Goal: Information Seeking & Learning: Learn about a topic

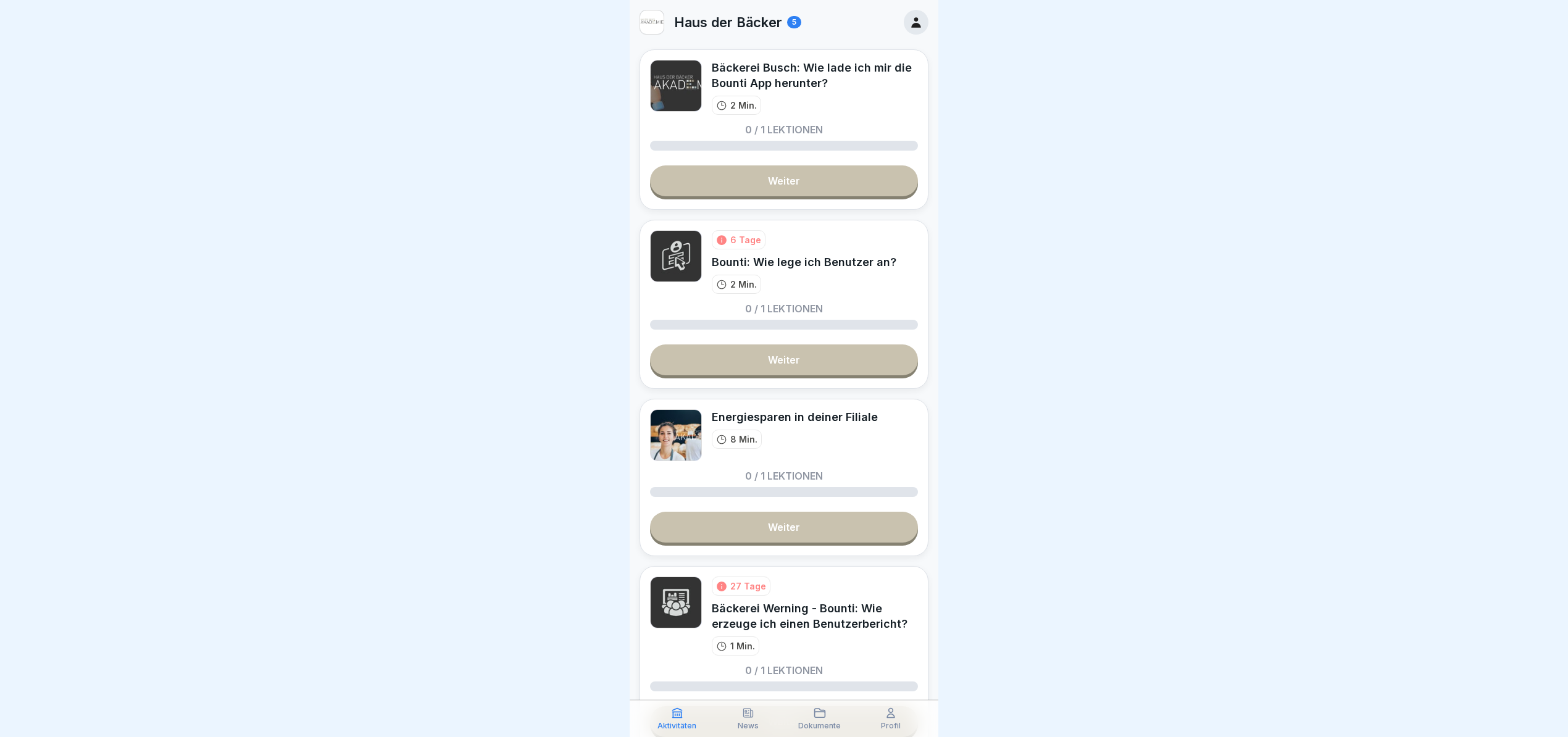
scroll to position [82, 0]
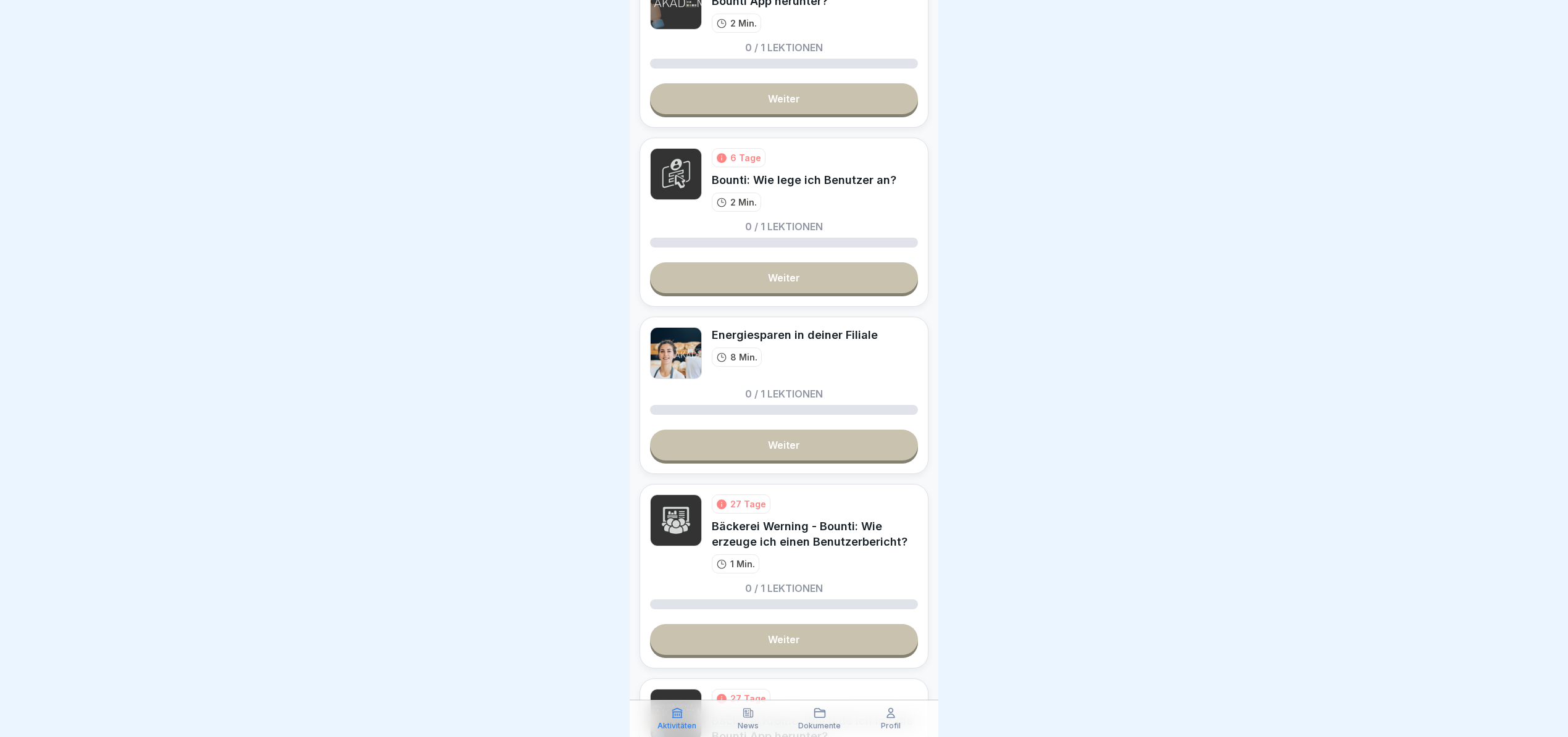
click at [800, 446] on link "Weiter" at bounding box center [784, 446] width 268 height 31
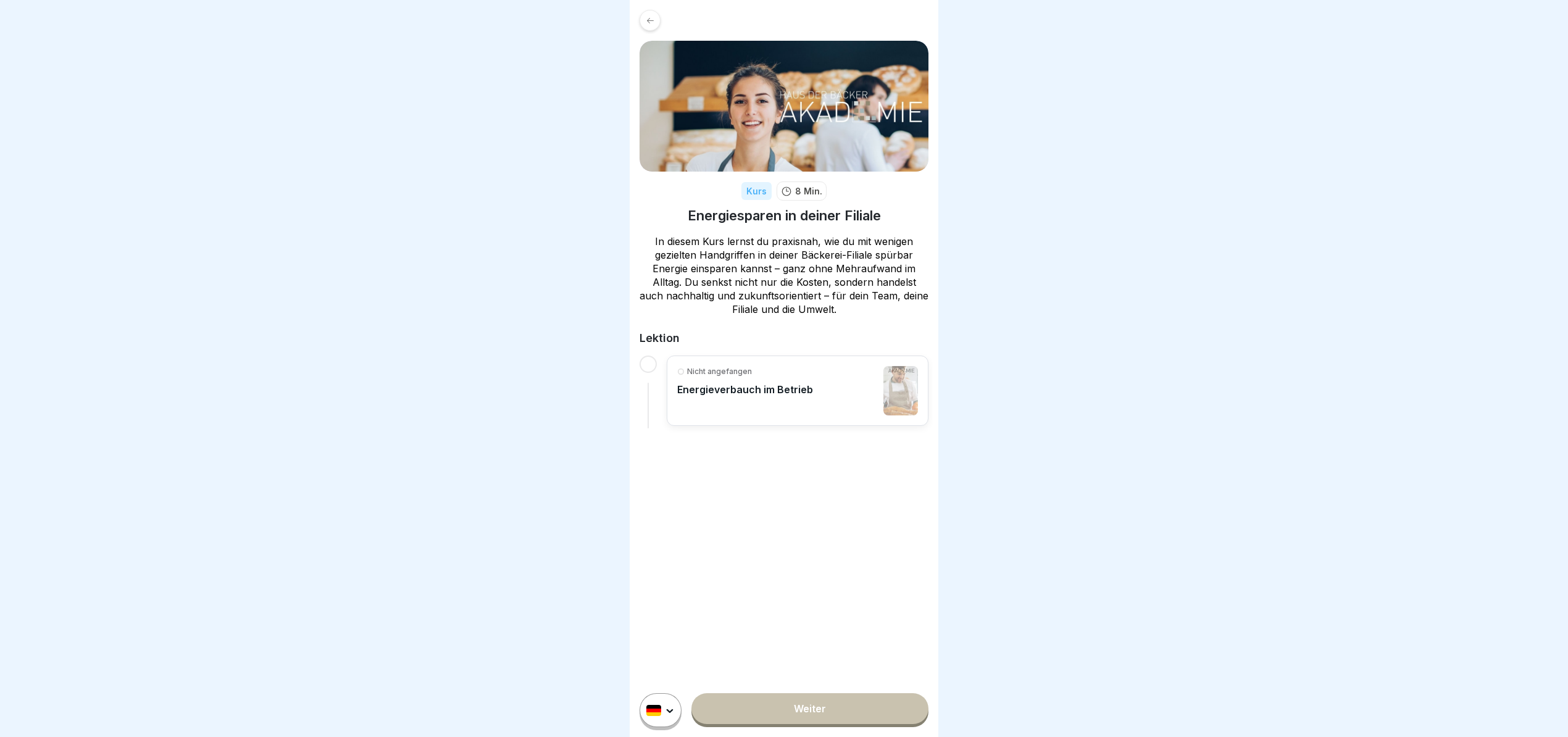
click at [835, 714] on link "Weiter" at bounding box center [810, 709] width 237 height 31
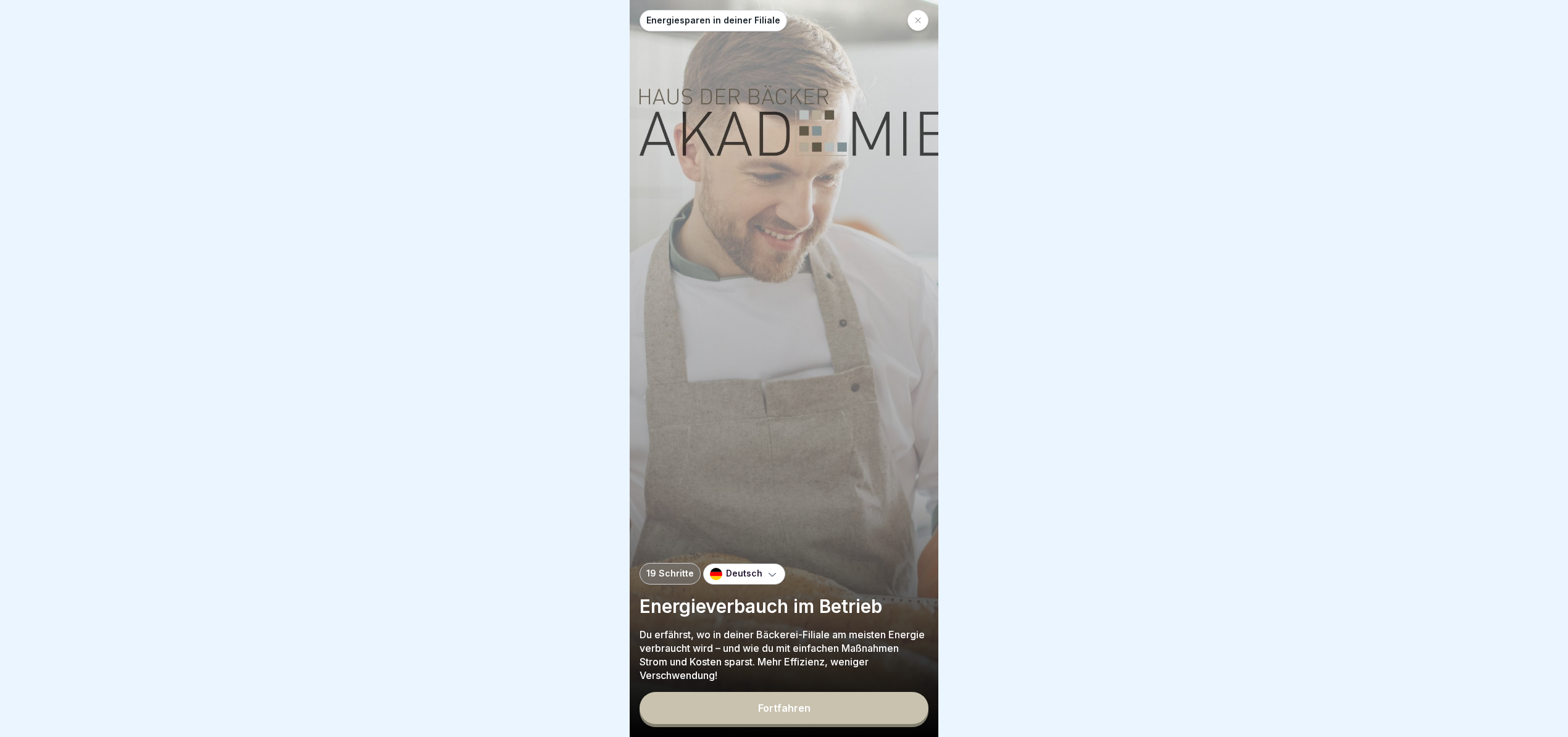
click at [756, 575] on div "Deutsch" at bounding box center [745, 574] width 83 height 21
click at [783, 713] on div "Fortfahren" at bounding box center [784, 708] width 52 height 11
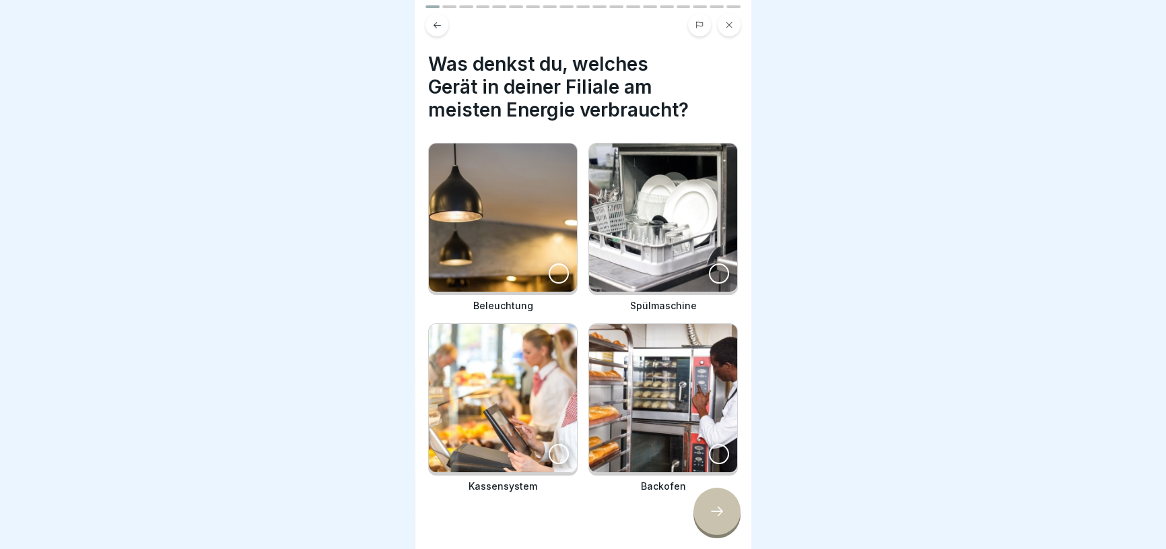
click at [700, 381] on img at bounding box center [663, 398] width 148 height 148
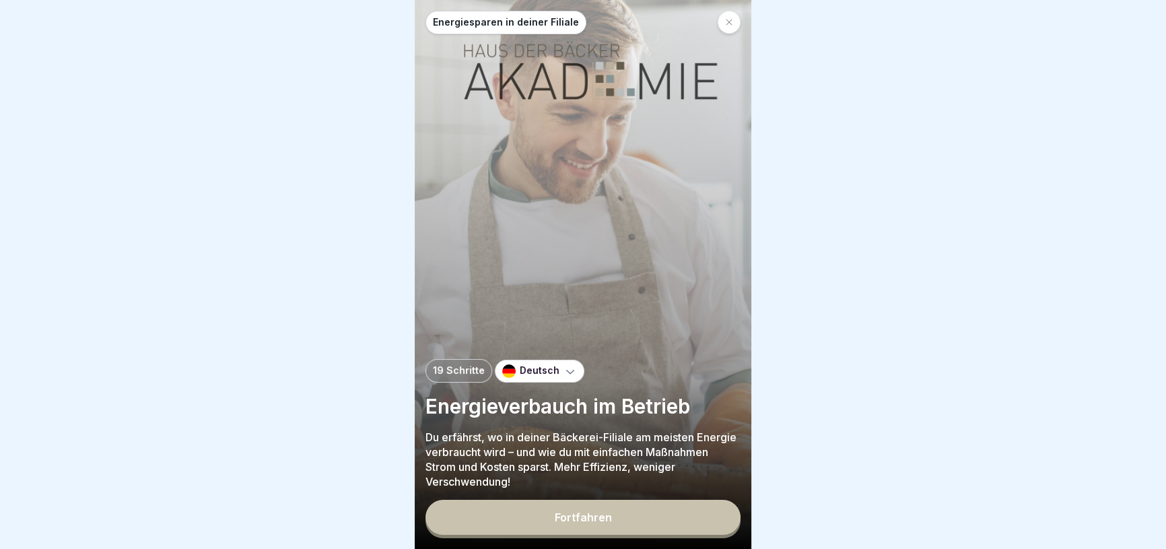
click at [680, 534] on button "Fortfahren" at bounding box center [582, 516] width 315 height 35
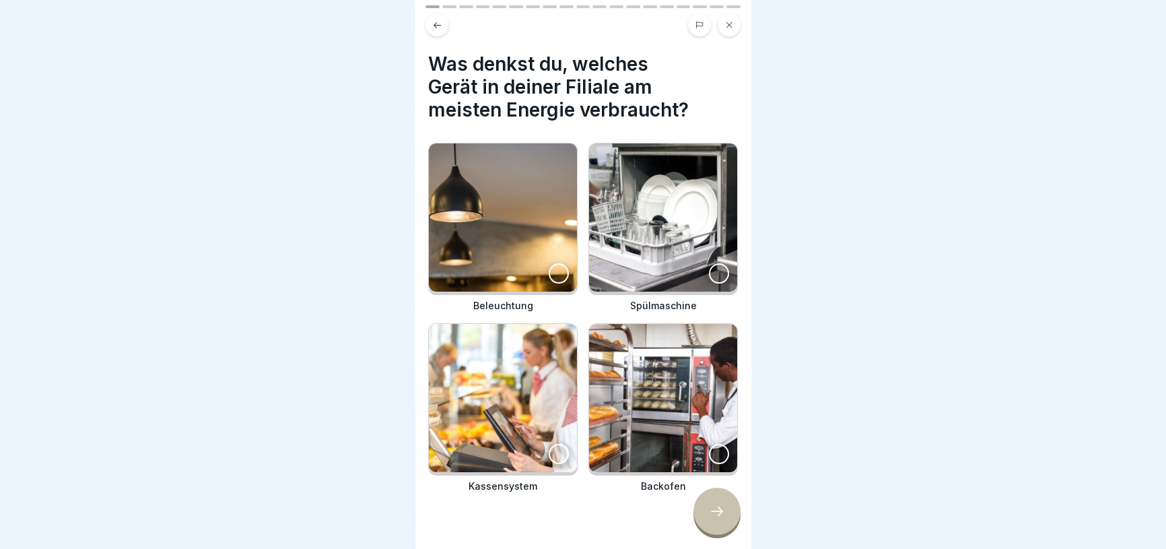
click at [709, 448] on div at bounding box center [719, 454] width 20 height 20
click at [714, 519] on icon at bounding box center [717, 511] width 16 height 16
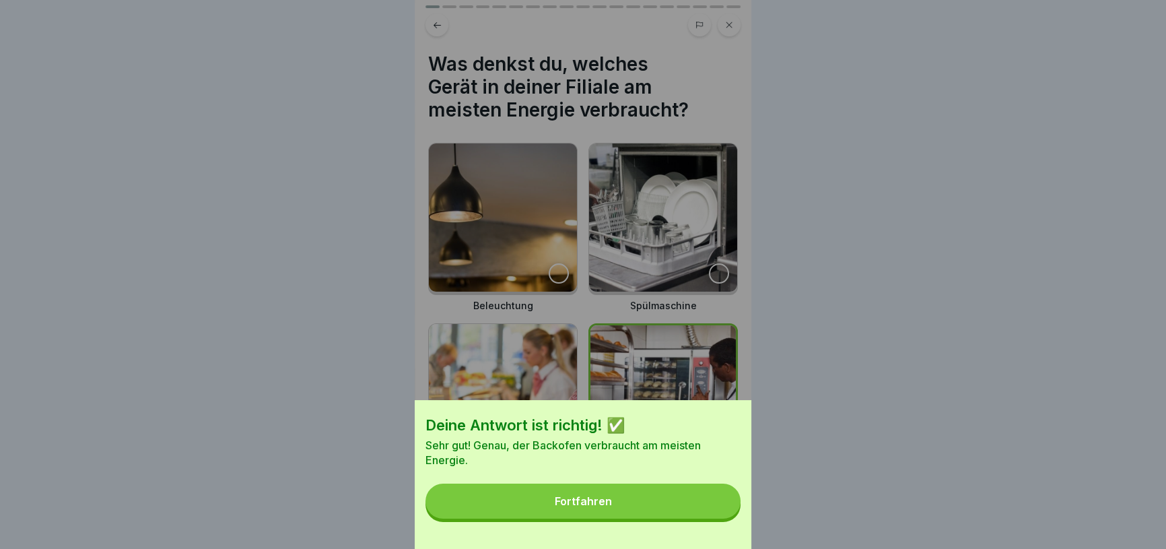
click at [703, 507] on button "Fortfahren" at bounding box center [582, 500] width 315 height 35
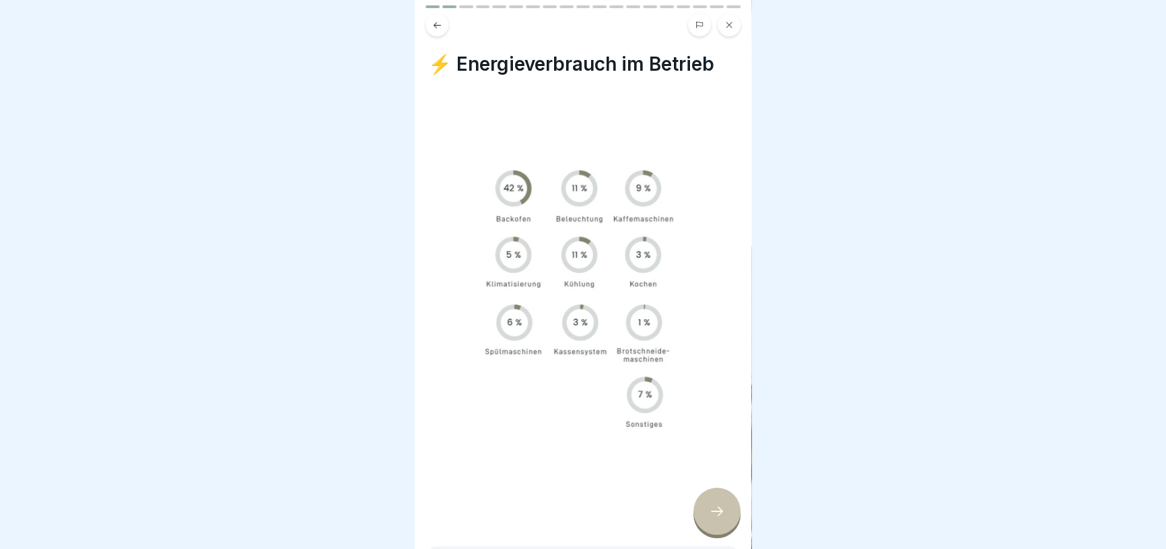
click at [721, 514] on icon at bounding box center [717, 511] width 16 height 16
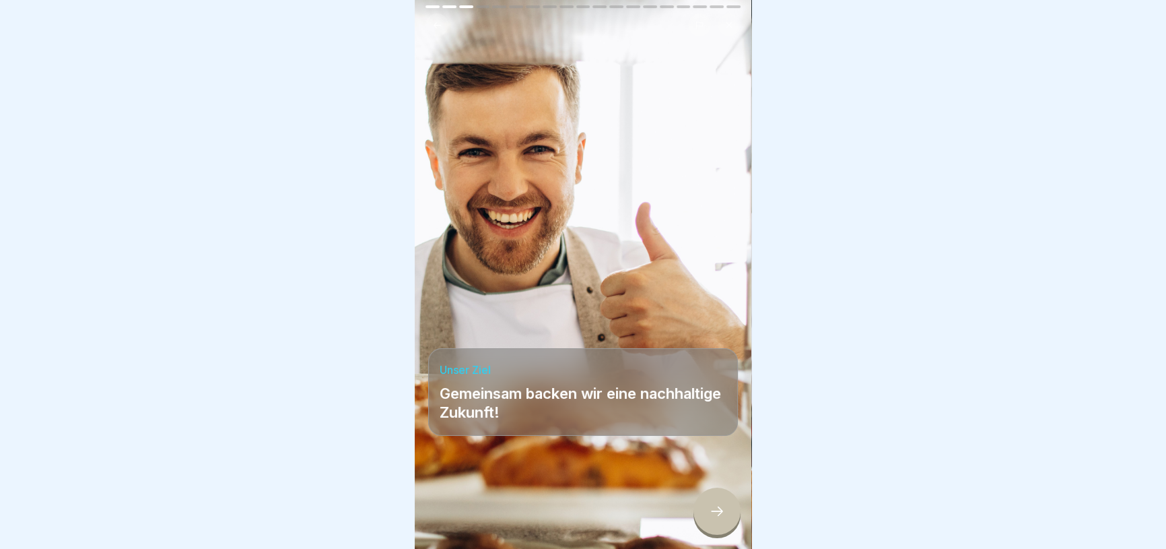
click at [721, 514] on icon at bounding box center [717, 511] width 16 height 16
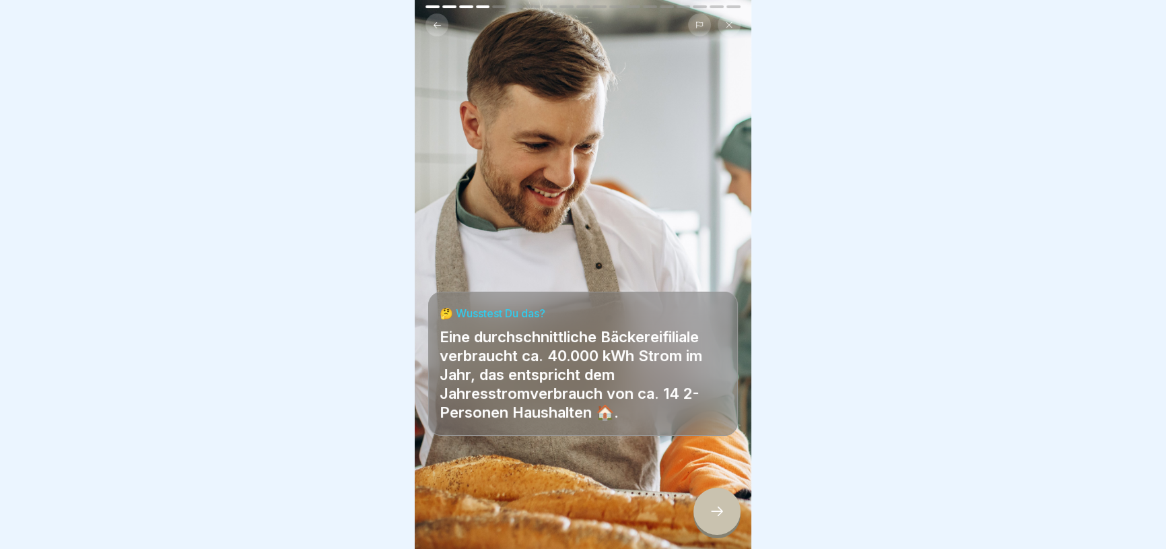
click at [717, 530] on div at bounding box center [716, 510] width 47 height 47
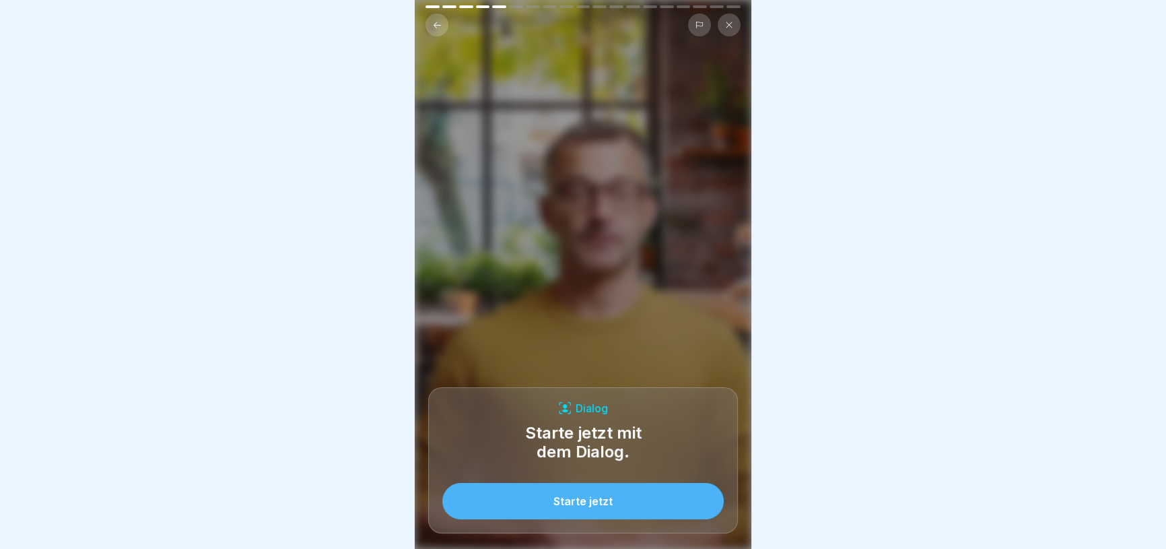
click at [699, 501] on button "Starte jetzt" at bounding box center [582, 501] width 281 height 36
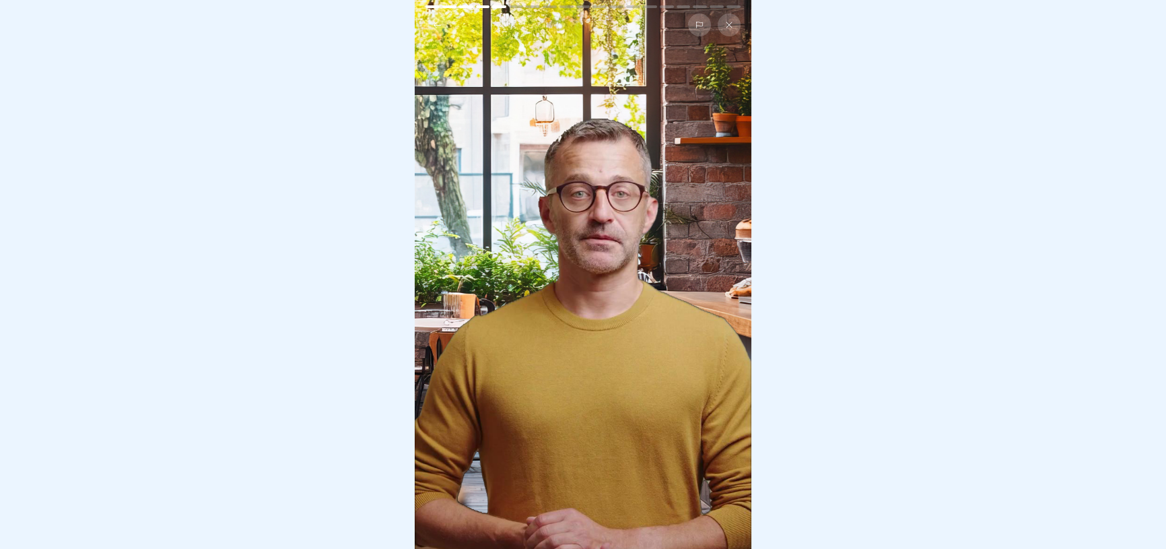
scroll to position [9, 0]
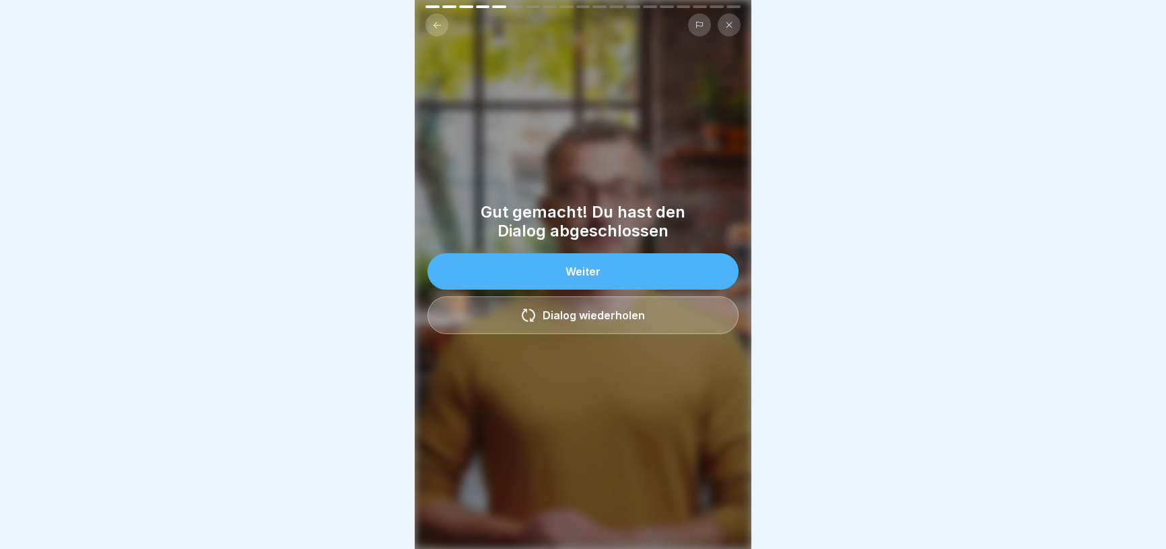
click at [699, 265] on button "Weiter" at bounding box center [582, 271] width 311 height 36
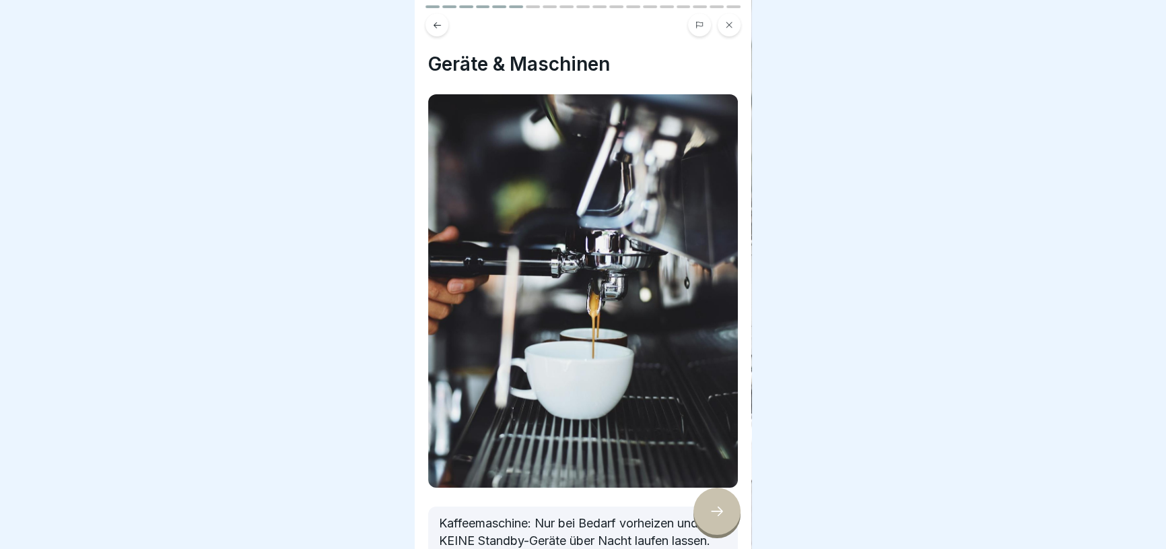
scroll to position [61, 0]
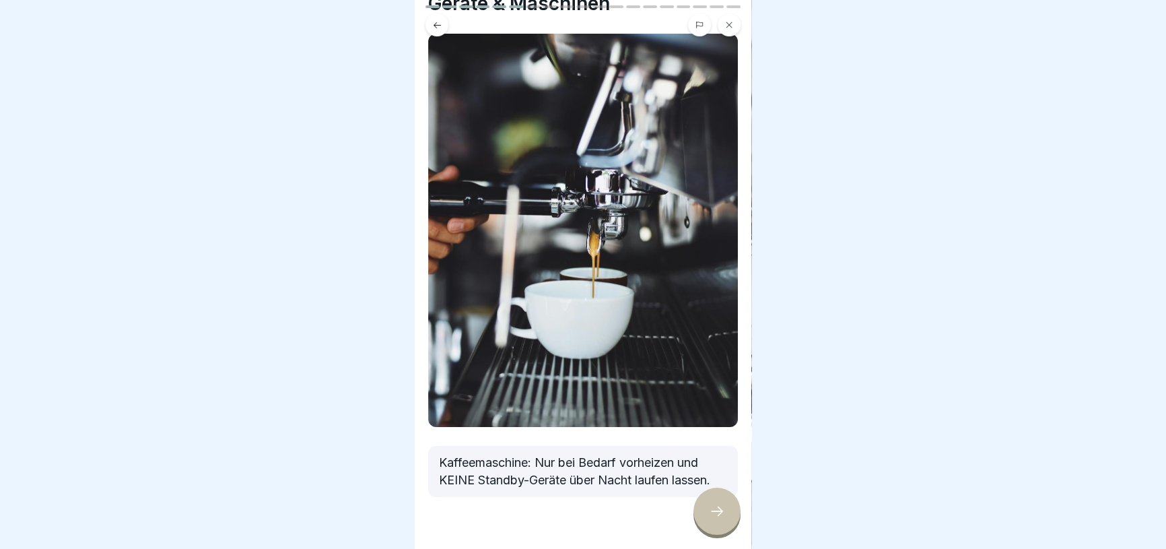
click at [715, 521] on div at bounding box center [716, 510] width 47 height 47
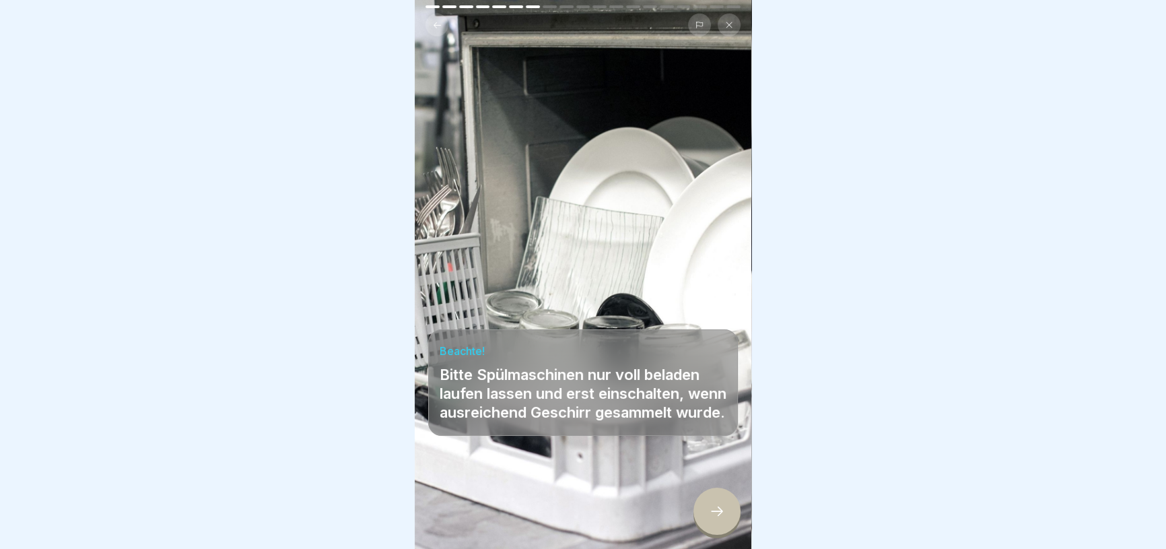
click at [716, 518] on icon at bounding box center [717, 511] width 16 height 16
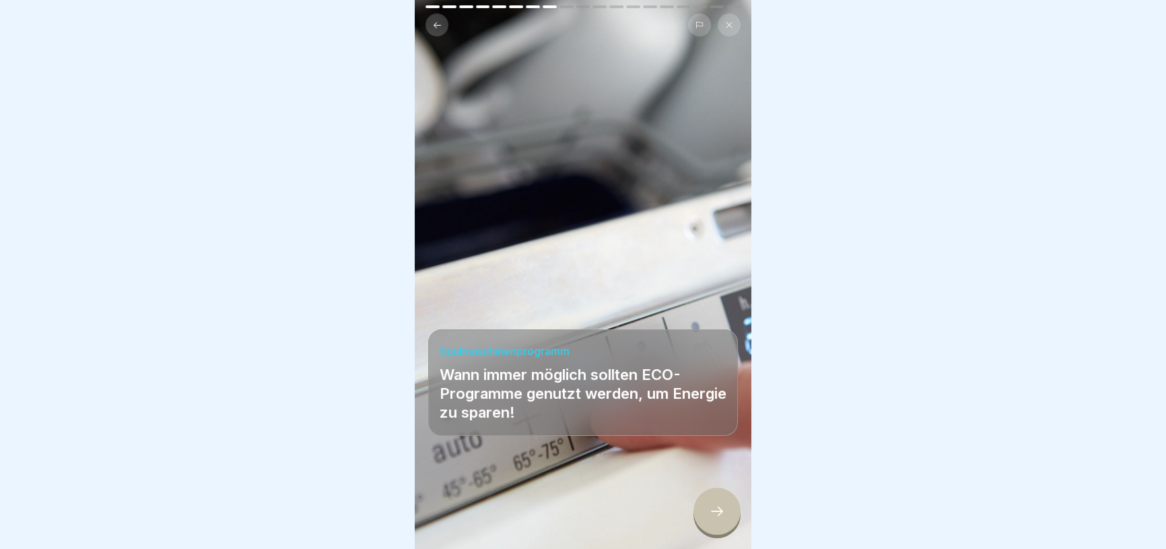
click at [714, 514] on icon at bounding box center [717, 511] width 16 height 16
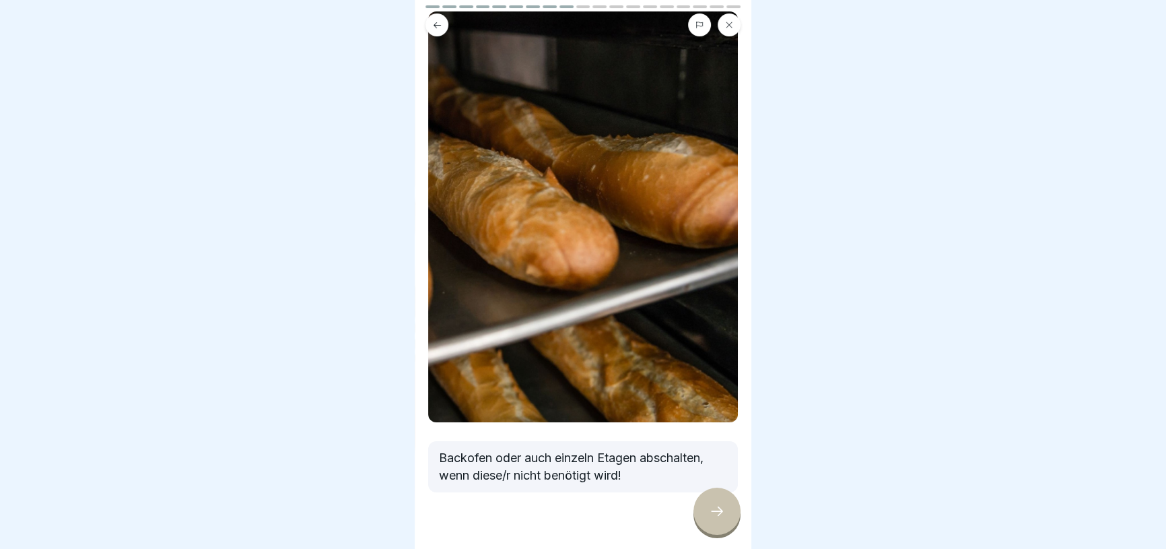
scroll to position [94, 0]
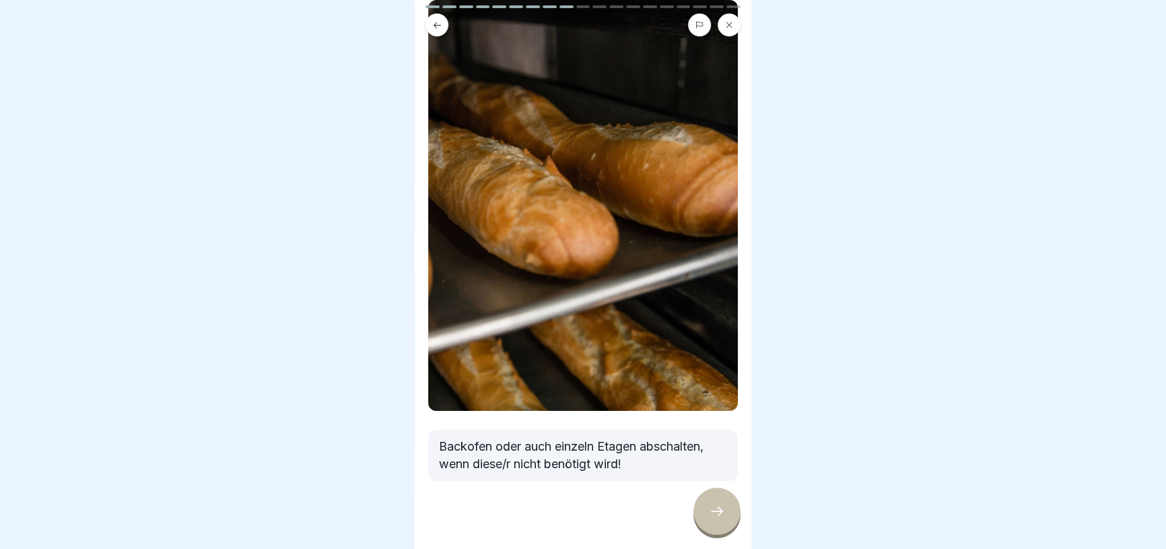
click at [714, 528] on div at bounding box center [716, 510] width 47 height 47
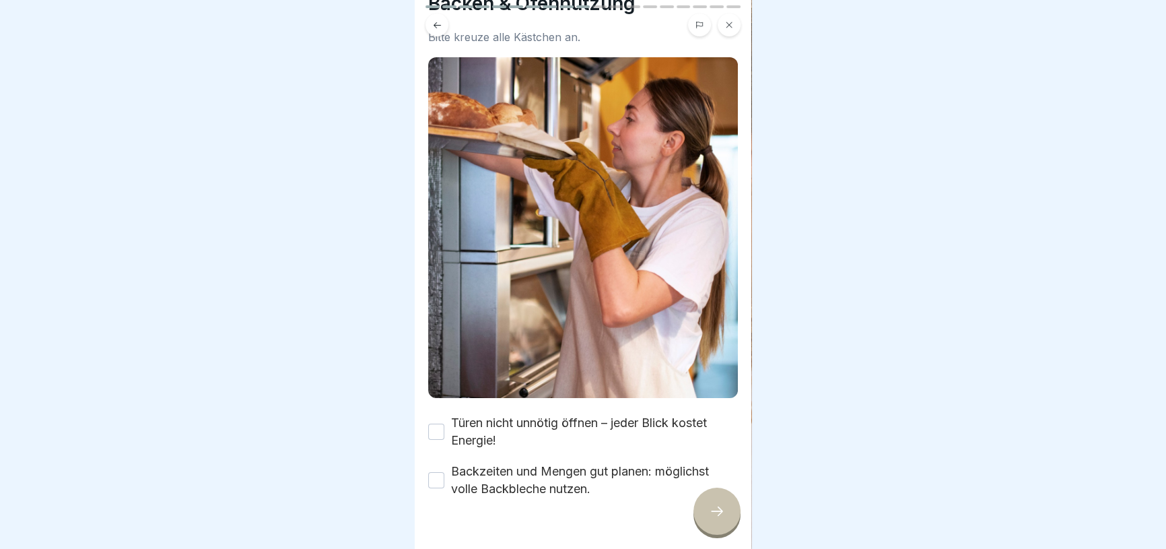
scroll to position [0, 0]
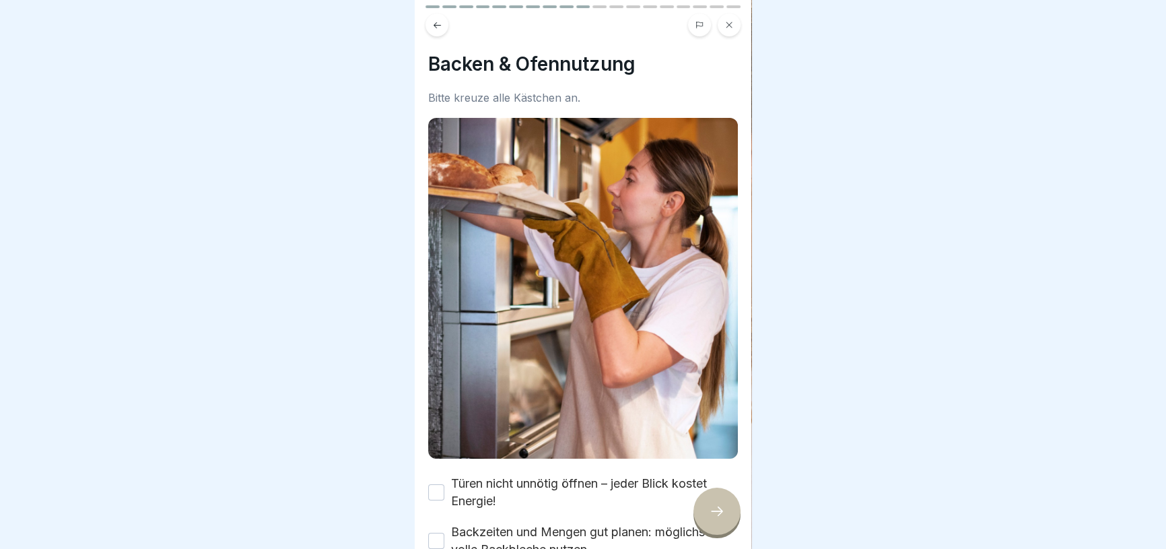
click at [578, 475] on label "Türen nicht unnötig öffnen – jeder Blick kostet Energie!" at bounding box center [594, 492] width 287 height 35
click at [444, 484] on button "Türen nicht unnötig öffnen – jeder Blick kostet Energie!" at bounding box center [436, 492] width 16 height 16
click at [580, 523] on label "Backzeiten und Mengen gut planen: möglichst volle Backbleche nutzen." at bounding box center [594, 540] width 287 height 35
click at [444, 532] on button "Backzeiten und Mengen gut planen: möglichst volle Backbleche nutzen." at bounding box center [436, 540] width 16 height 16
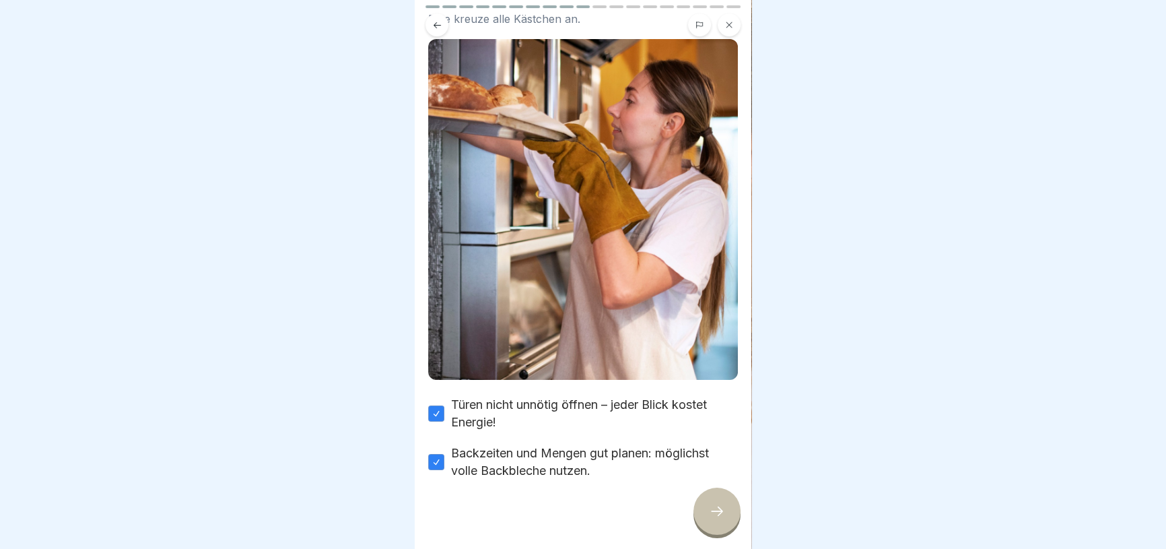
scroll to position [80, 0]
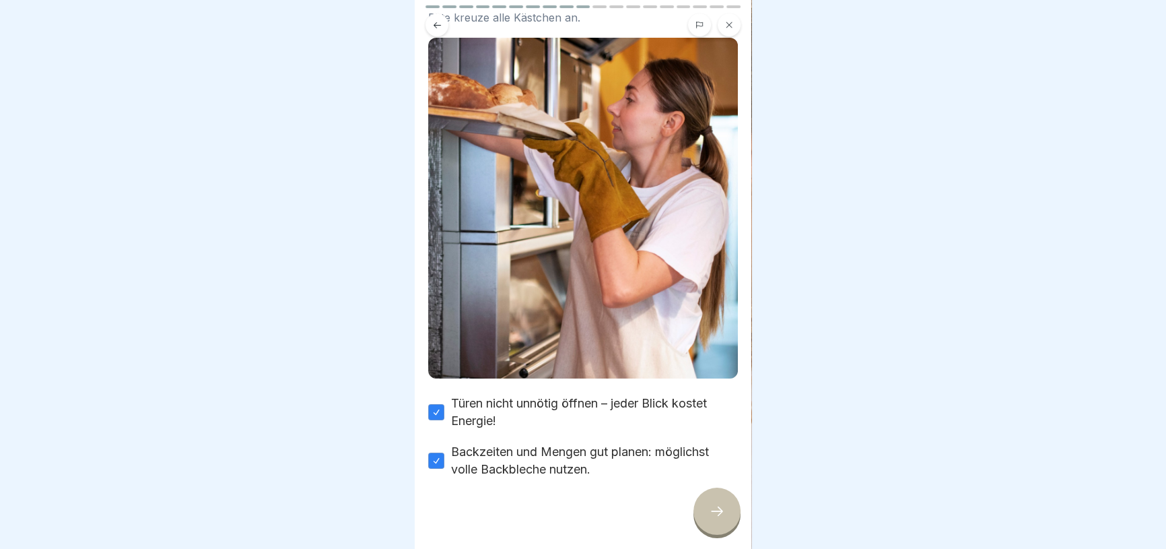
click at [730, 507] on div at bounding box center [716, 510] width 47 height 47
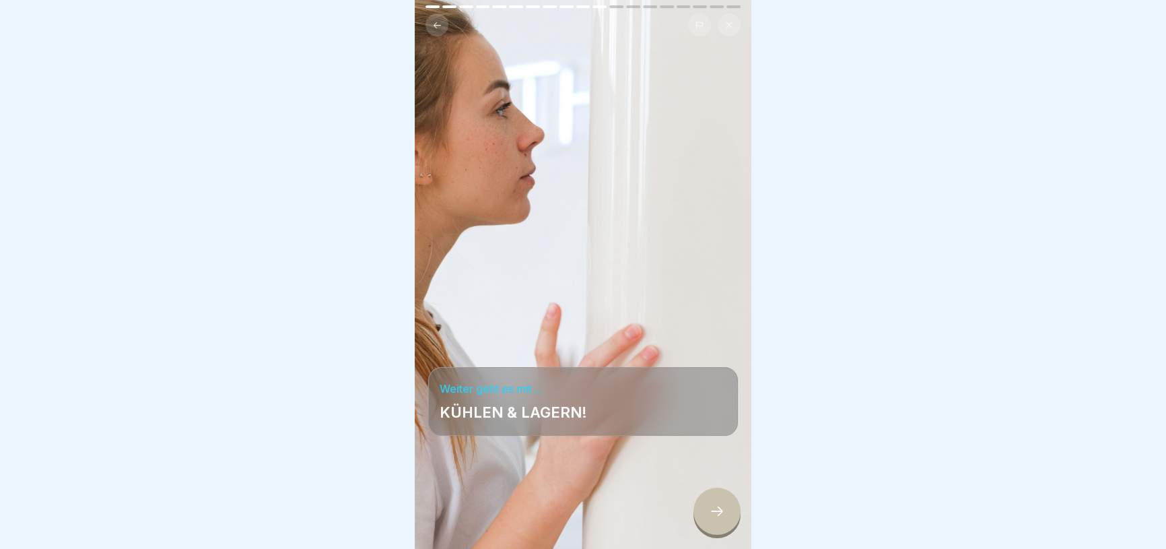
click at [730, 507] on div at bounding box center [716, 510] width 47 height 47
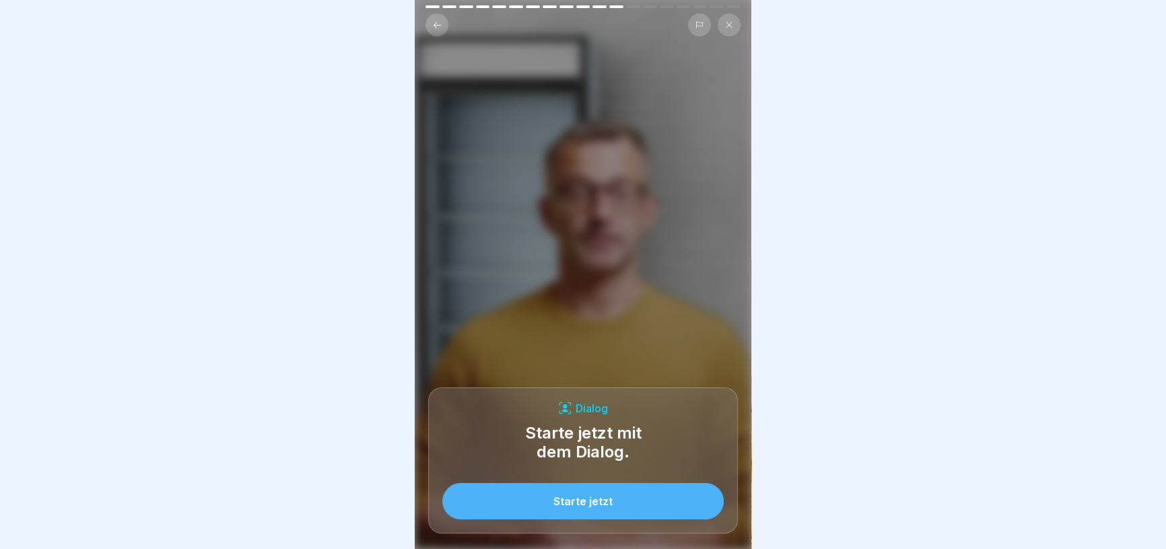
click at [654, 505] on button "Starte jetzt" at bounding box center [582, 501] width 281 height 36
